Goal: Information Seeking & Learning: Check status

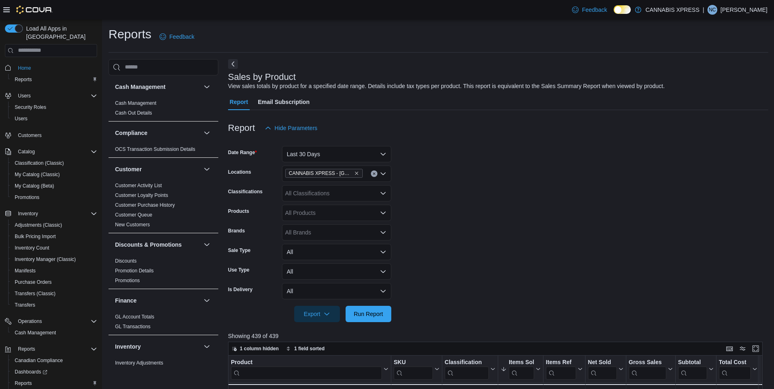
scroll to position [34, 0]
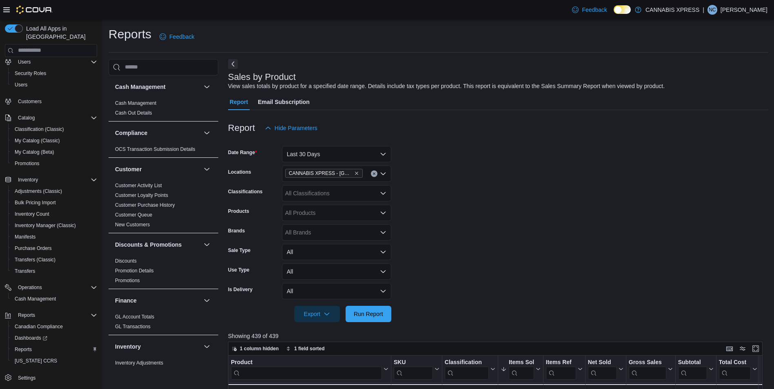
click at [531, 18] on div "Feedback Dark Mode CANNABIS XPRESS | NC [PERSON_NAME]" at bounding box center [387, 10] width 774 height 20
